Goal: Download file/media

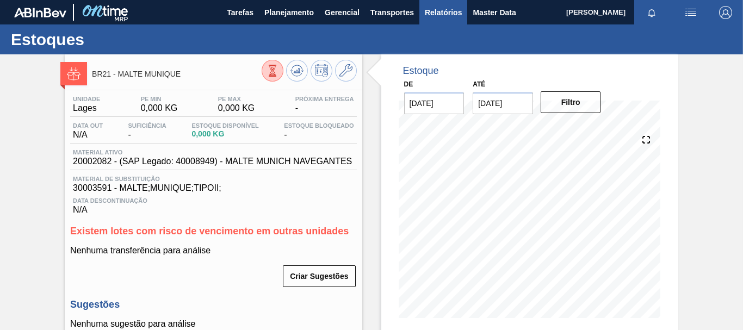
click at [431, 12] on span "Relatórios" at bounding box center [443, 12] width 37 height 13
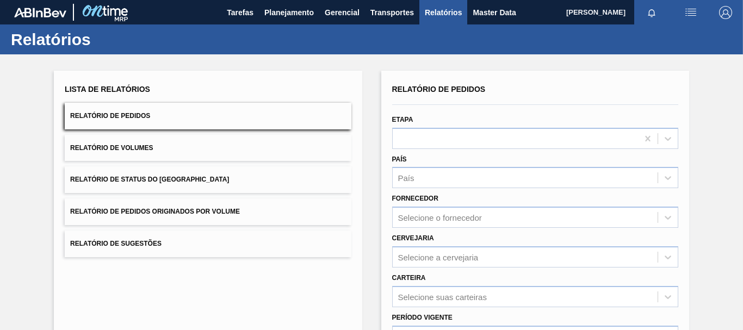
click at [151, 202] on button "Relatório de Pedidos Originados por Volume" at bounding box center [208, 211] width 286 height 27
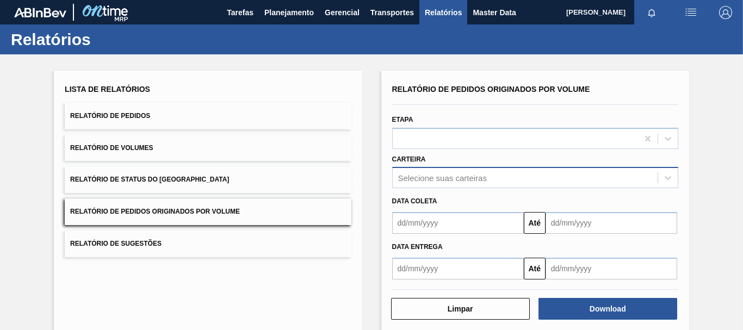
click at [434, 176] on div "Relatório de Pedidos Originados por Volume Etapa Carteira Selecione suas cartei…" at bounding box center [535, 181] width 286 height 198
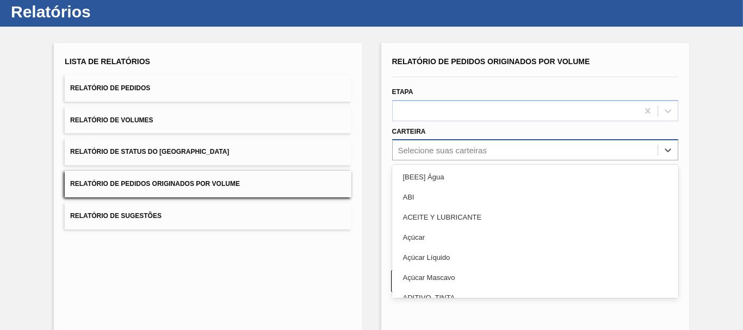
scroll to position [30, 0]
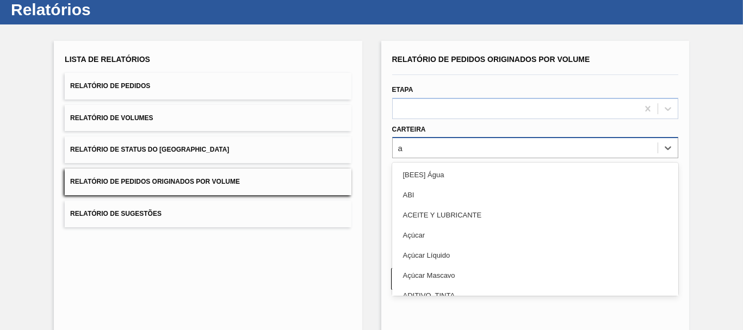
type input "ad"
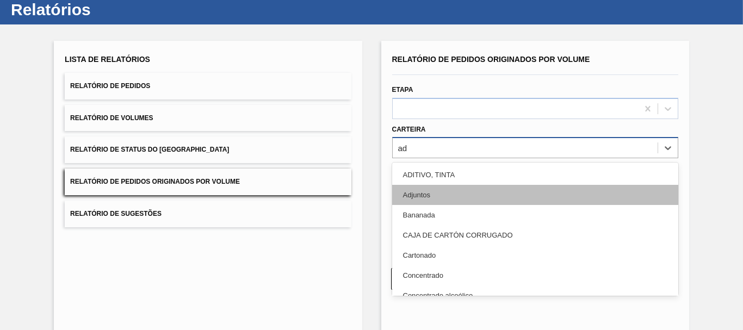
click at [424, 191] on div "Adjuntos" at bounding box center [535, 195] width 286 height 20
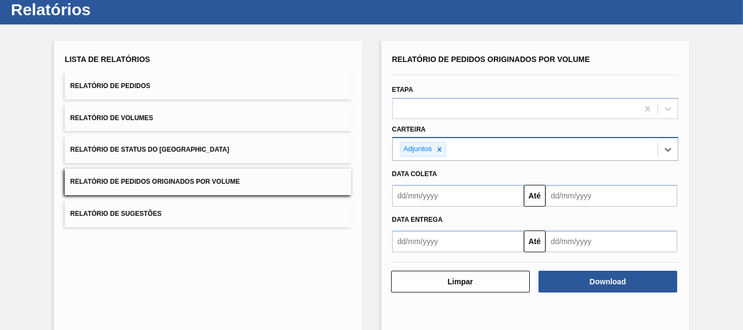
click at [440, 194] on input "text" at bounding box center [458, 196] width 132 height 22
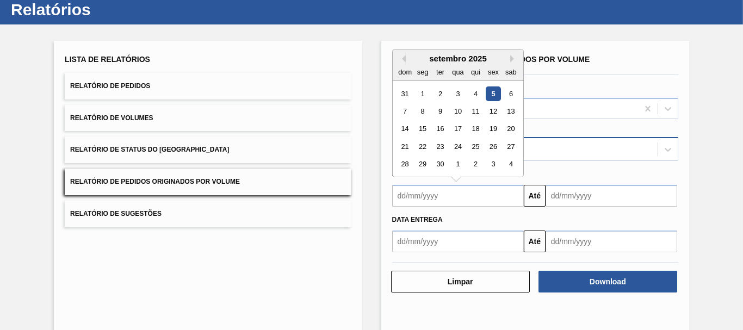
type input "[DATE]"
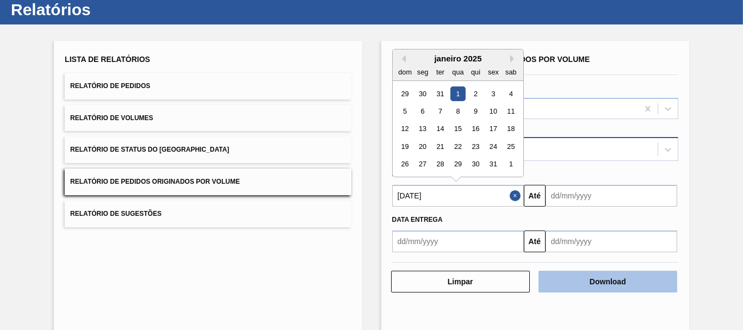
click at [576, 276] on button "Download" at bounding box center [607, 282] width 139 height 22
